Goal: Find specific fact: Find specific fact

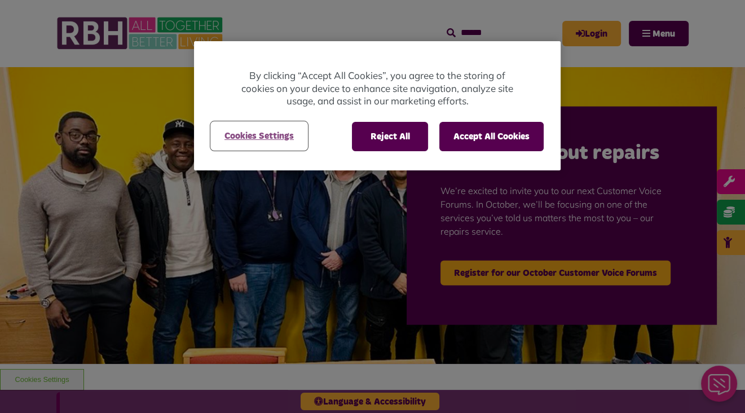
click at [273, 138] on button "Cookies Settings" at bounding box center [259, 136] width 96 height 28
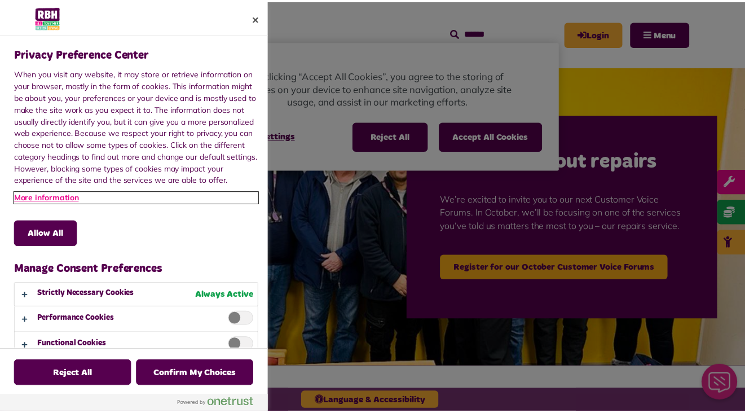
scroll to position [47, 0]
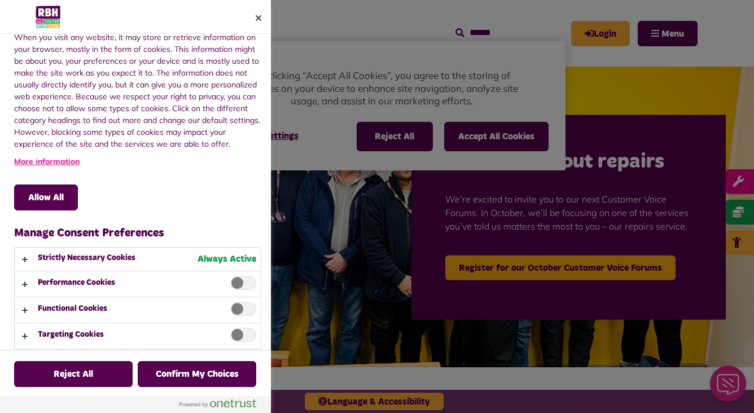
click at [237, 311] on span "Privacy Preference Center" at bounding box center [243, 309] width 25 height 14
click at [199, 368] on button "Confirm My Choices" at bounding box center [197, 374] width 118 height 26
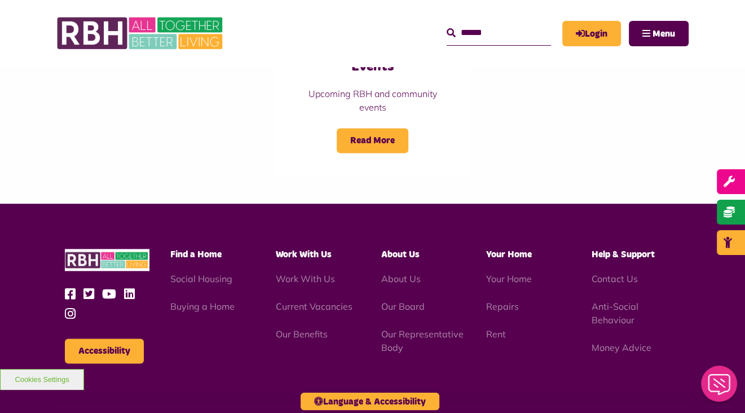
scroll to position [1292, 0]
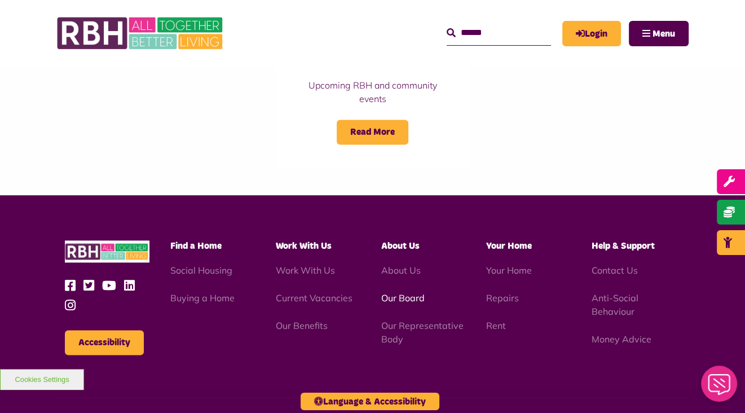
click at [416, 292] on link "Our Board" at bounding box center [402, 297] width 43 height 11
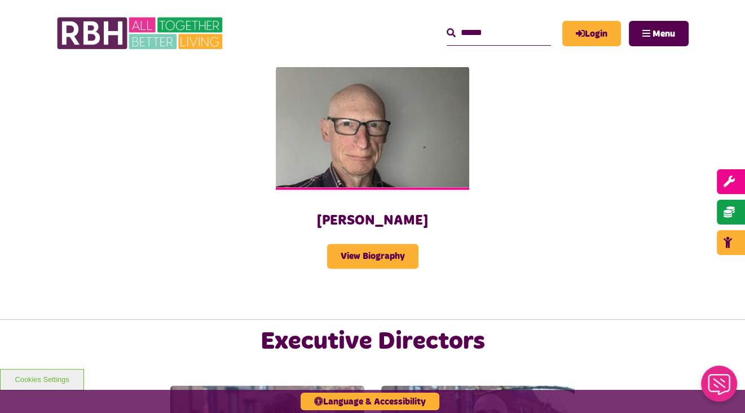
scroll to position [1391, 0]
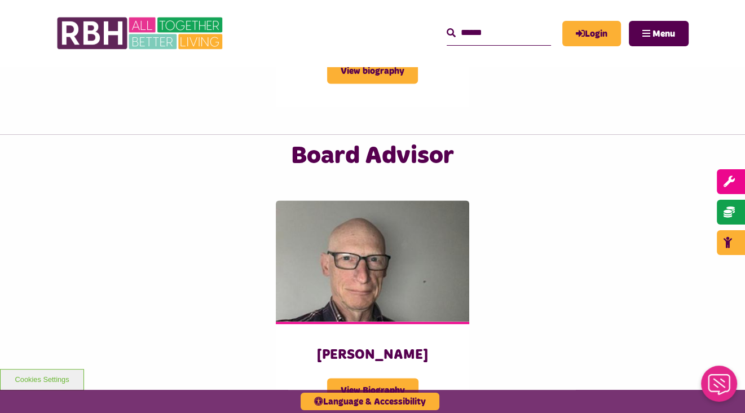
click at [474, 39] on input "Search" at bounding box center [499, 33] width 104 height 24
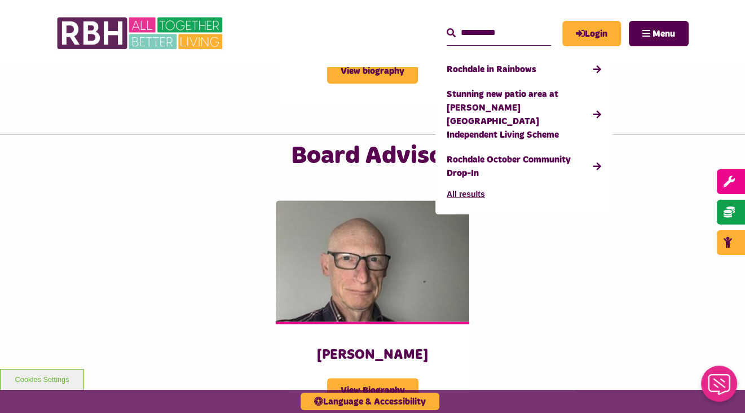
type input "**********"
click at [447, 27] on button "Search" at bounding box center [451, 34] width 9 height 14
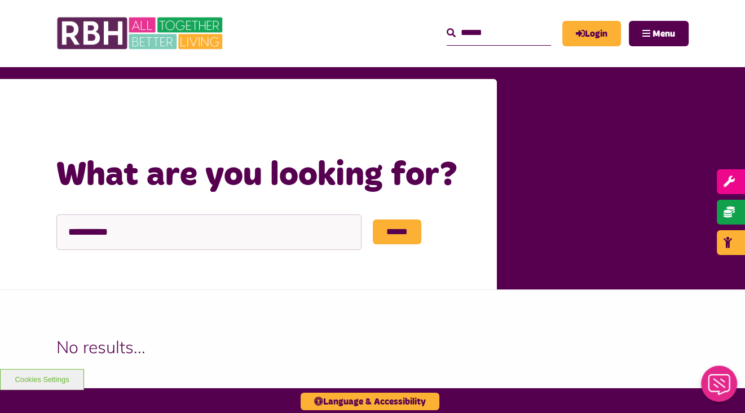
scroll to position [28, 0]
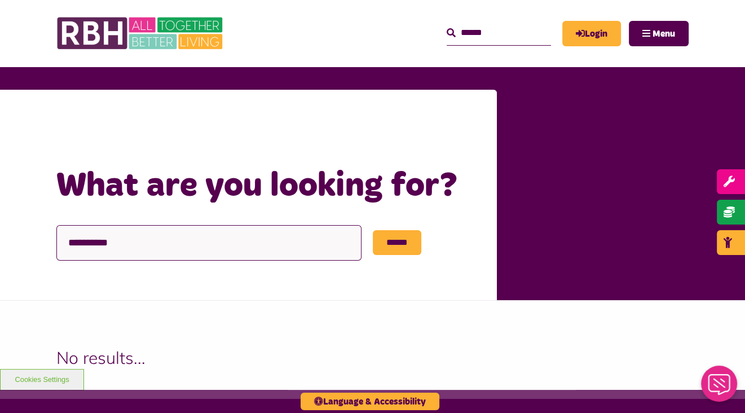
drag, startPoint x: 123, startPoint y: 244, endPoint x: 72, endPoint y: 241, distance: 50.8
click at [65, 240] on input "**********" at bounding box center [208, 243] width 305 height 36
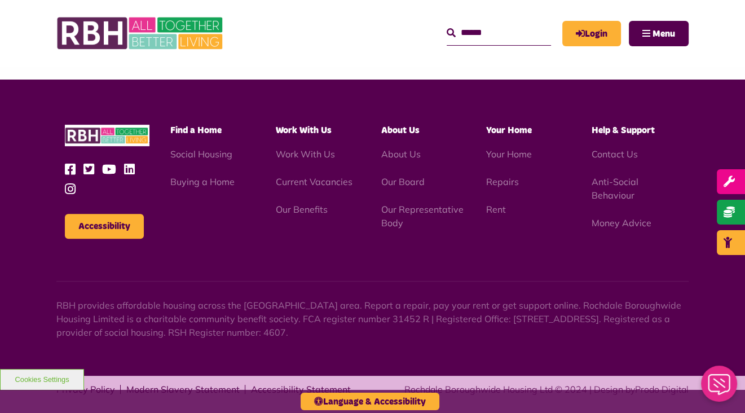
scroll to position [356, 0]
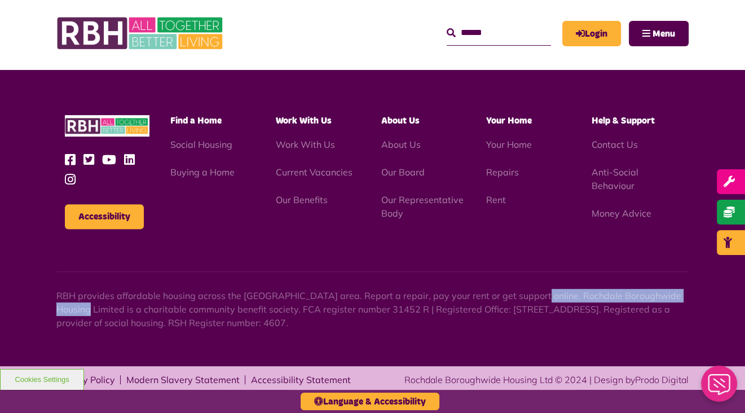
drag, startPoint x: 523, startPoint y: 296, endPoint x: 89, endPoint y: 310, distance: 435.1
click at [89, 310] on p "RBH provides affordable housing across the [GEOGRAPHIC_DATA] area. Report a rep…" at bounding box center [372, 309] width 632 height 41
copy p "Rochdale Boroughwide Housing Limited"
